Goal: Information Seeking & Learning: Learn about a topic

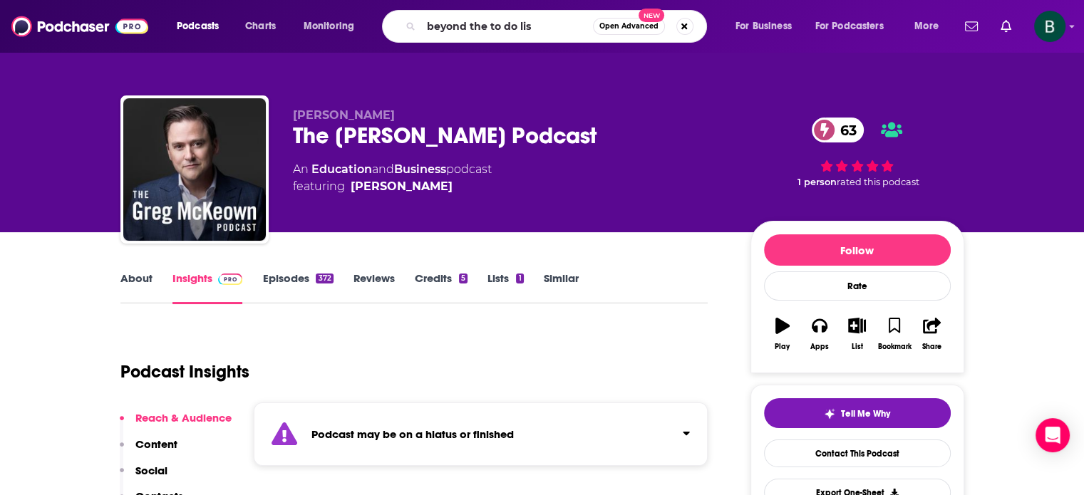
type input "beyond the to do list"
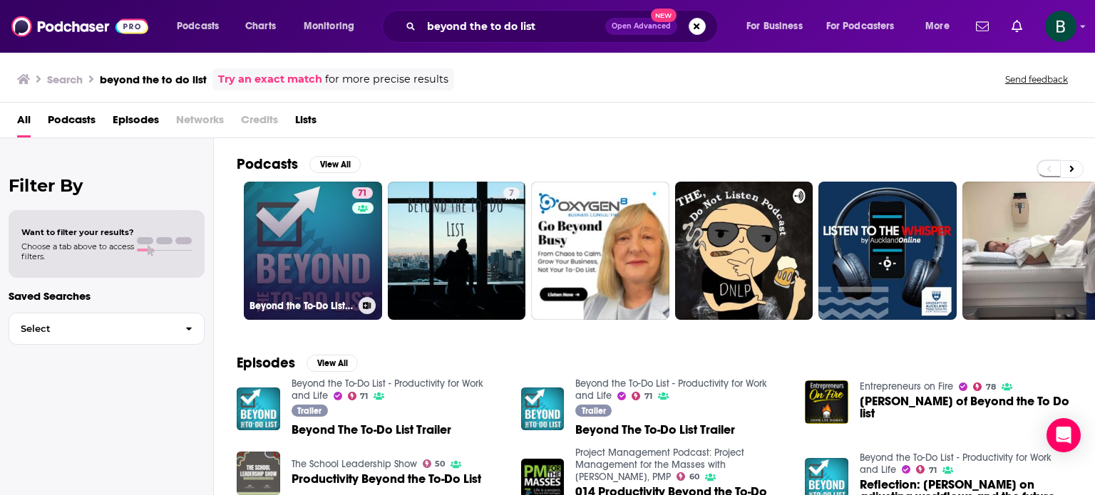
click at [326, 256] on link "71 Beyond the To-Do List - Productivity for Work and Life" at bounding box center [313, 251] width 138 height 138
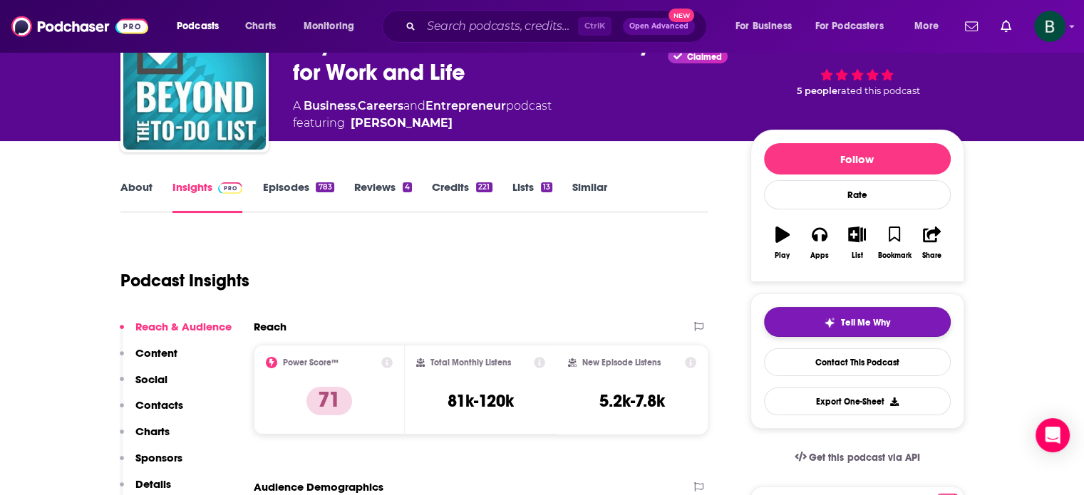
scroll to position [118, 0]
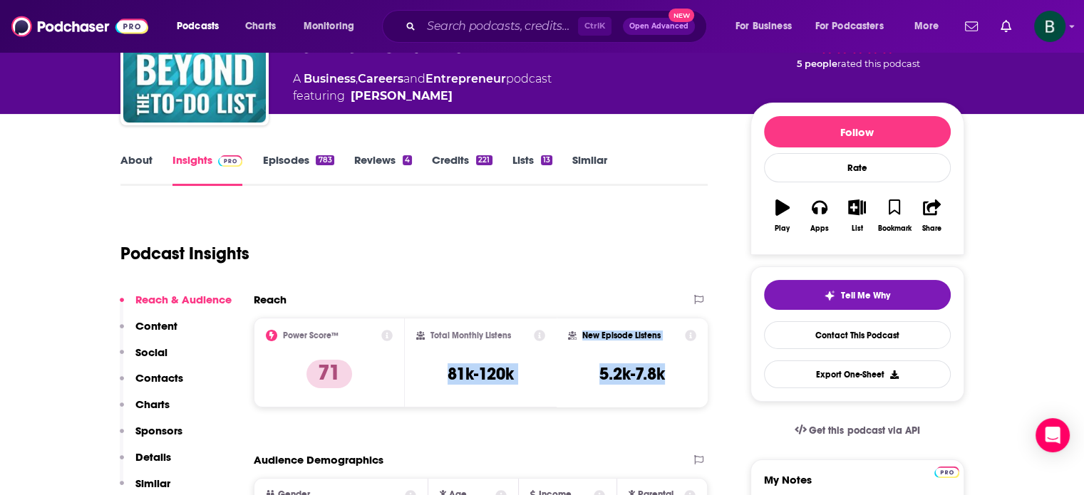
drag, startPoint x: 448, startPoint y: 371, endPoint x: 696, endPoint y: 378, distance: 247.4
click at [696, 378] on div "Power Score™ 71 Total Monthly Listens 81k-120k New Episode Listens 5.2k-7.8k" at bounding box center [481, 363] width 455 height 90
copy div "81k-120k New Episode Listens 5.2k-7.8k"
